Goal: Find contact information: Find contact information

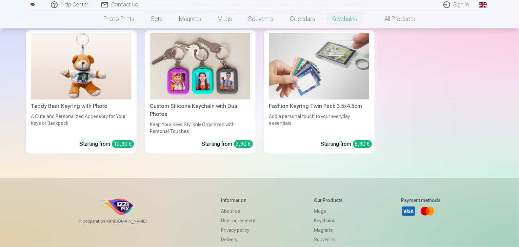
scroll to position [102, 0]
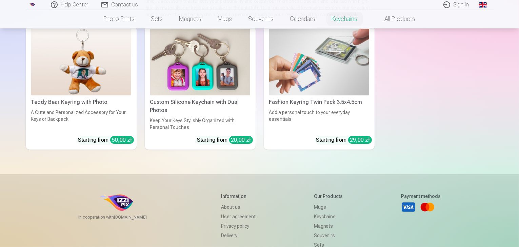
scroll to position [102, 0]
click at [224, 110] on div "Custom Silicone Keychain with Dual Photos" at bounding box center [199, 106] width 105 height 16
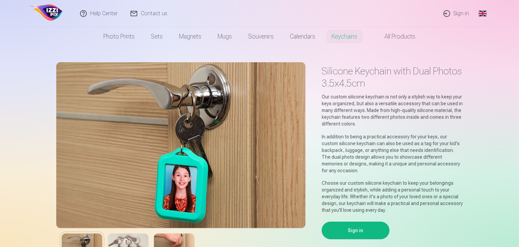
click at [157, 14] on link "Contact us" at bounding box center [149, 13] width 50 height 27
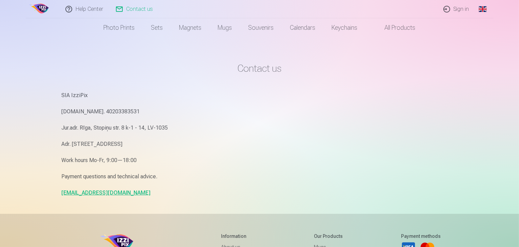
scroll to position [68, 0]
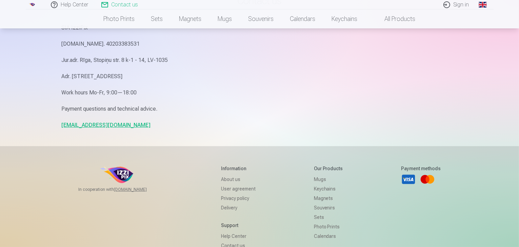
click at [96, 126] on link "[EMAIL_ADDRESS][DOMAIN_NAME]" at bounding box center [106, 125] width 89 height 6
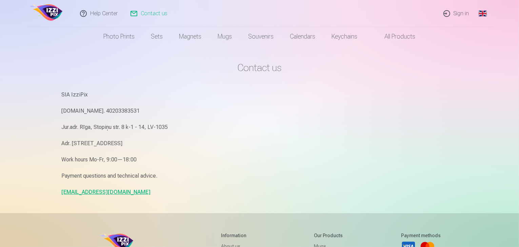
scroll to position [0, 0]
click at [154, 13] on link "Contact us" at bounding box center [149, 13] width 50 height 27
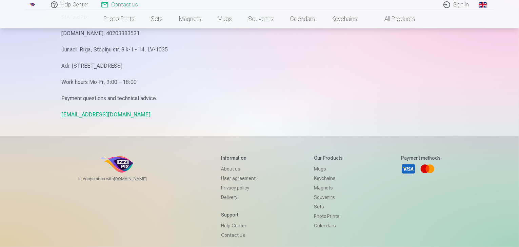
scroll to position [102, 0]
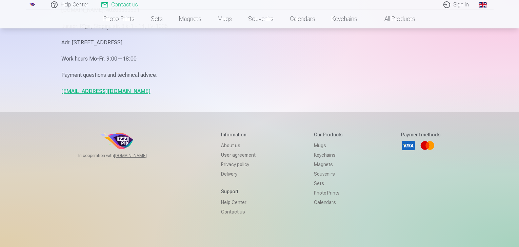
click at [80, 91] on link "[EMAIL_ADDRESS][DOMAIN_NAME]" at bounding box center [106, 91] width 89 height 6
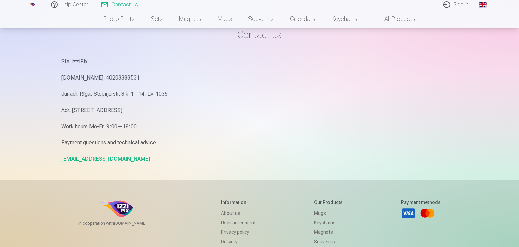
scroll to position [0, 0]
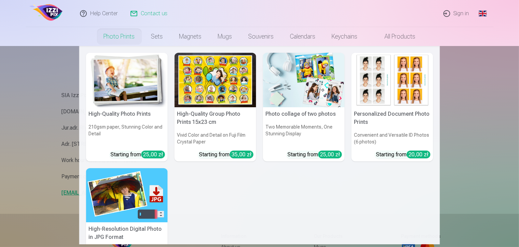
click at [129, 36] on link "Photo prints" at bounding box center [119, 36] width 47 height 19
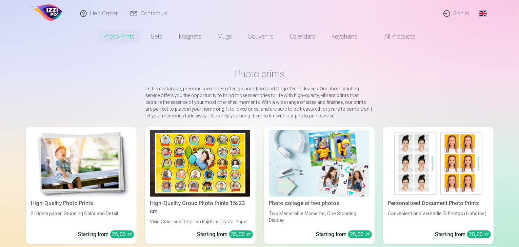
click at [129, 36] on link "Photo prints" at bounding box center [119, 36] width 47 height 19
click at [48, 6] on img at bounding box center [46, 14] width 36 height 22
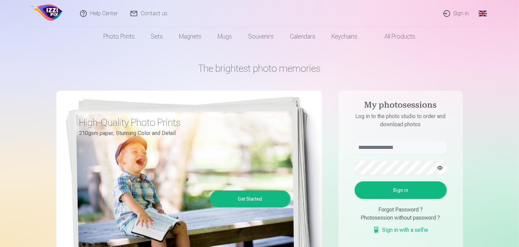
click at [47, 7] on img at bounding box center [46, 14] width 36 height 22
click at [157, 14] on link "Contact us" at bounding box center [149, 13] width 50 height 27
click at [409, 36] on link "All products" at bounding box center [394, 36] width 58 height 19
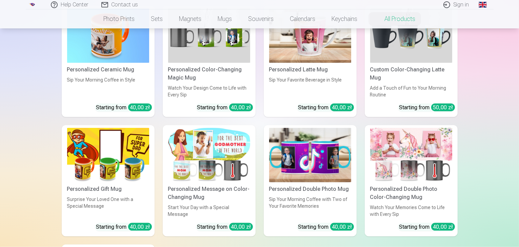
scroll to position [847, 0]
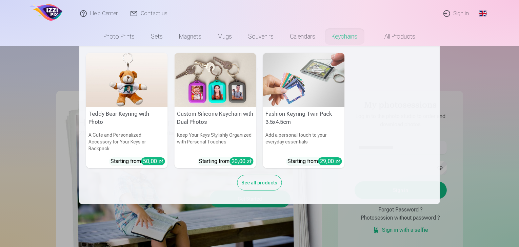
click at [343, 38] on link "Keychains" at bounding box center [344, 36] width 42 height 19
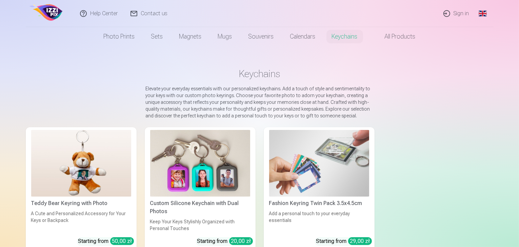
click at [46, 9] on img at bounding box center [46, 14] width 36 height 22
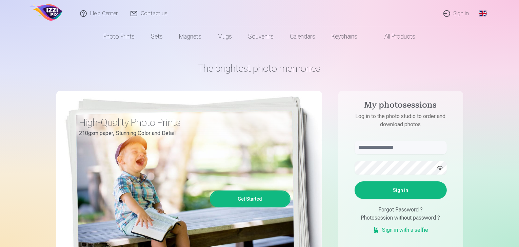
click at [158, 14] on link "Contact us" at bounding box center [149, 13] width 50 height 27
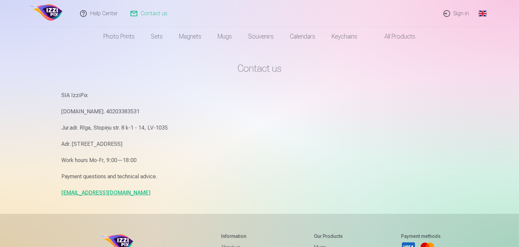
click at [97, 177] on p "Payment questions and technical advice." at bounding box center [260, 176] width 396 height 9
click at [92, 193] on link "info@izzipix.com" at bounding box center [106, 193] width 89 height 6
drag, startPoint x: 82, startPoint y: 71, endPoint x: 86, endPoint y: 61, distance: 10.6
click at [84, 67] on h1 "Contact us" at bounding box center [260, 68] width 396 height 12
click at [87, 193] on link "[EMAIL_ADDRESS][DOMAIN_NAME]" at bounding box center [106, 193] width 89 height 6
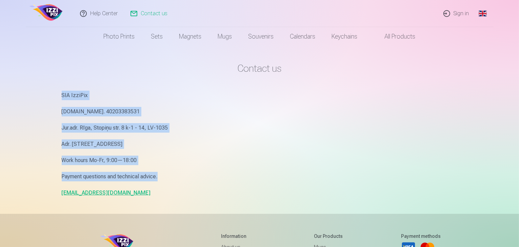
drag, startPoint x: 46, startPoint y: 90, endPoint x: 194, endPoint y: 180, distance: 172.9
click at [194, 180] on div "Help Center Contact us Sign in Global Polish (pl) English (en) Russian (ru) Pho…" at bounding box center [259, 200] width 519 height 400
copy div "SIA IzziPix Reg.Nr. 40203383531 Jur.adr. Rīga, Stopiņu str. 8 k-1 - 14, LV-1035…"
click at [119, 83] on main "Contact us SIA IzziPix Reg.Nr. 40203383531 Jur.adr. Rīga, Stopiņu str. 8 k-1 - …" at bounding box center [260, 130] width 396 height 168
click at [145, 11] on link "Contact us" at bounding box center [149, 13] width 50 height 27
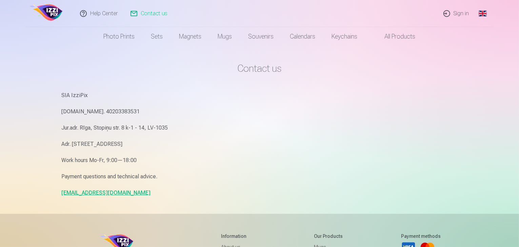
click at [177, 143] on p "Adr. [STREET_ADDRESS]" at bounding box center [260, 144] width 396 height 9
